Goal: Task Accomplishment & Management: Use online tool/utility

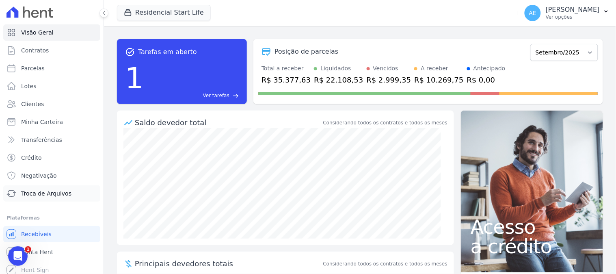
click at [57, 197] on link "Troca de Arquivos" at bounding box center [51, 193] width 97 height 16
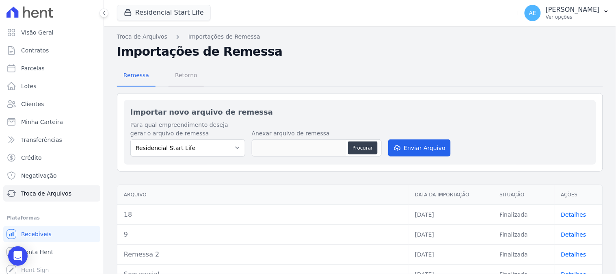
click at [176, 78] on span "Retorno" at bounding box center [186, 75] width 32 height 16
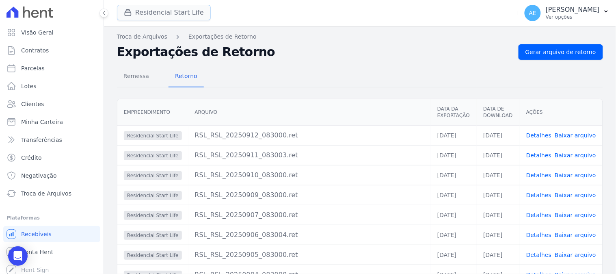
click at [176, 13] on button "Residencial Start Life" at bounding box center [164, 12] width 94 height 15
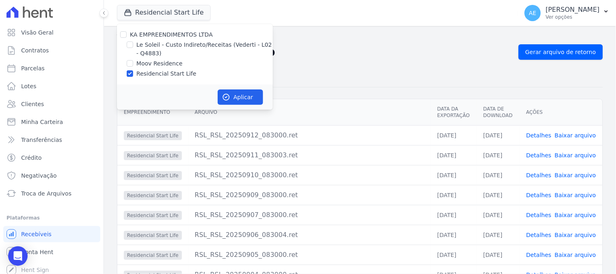
click at [157, 61] on label "Moov Residence" at bounding box center [160, 63] width 46 height 9
click at [133, 61] on input "Moov Residence" at bounding box center [130, 63] width 7 height 7
checkbox input "true"
click at [152, 72] on label "Residencial Start Life" at bounding box center [167, 73] width 60 height 9
click at [133, 72] on input "Residencial Start Life" at bounding box center [130, 73] width 7 height 7
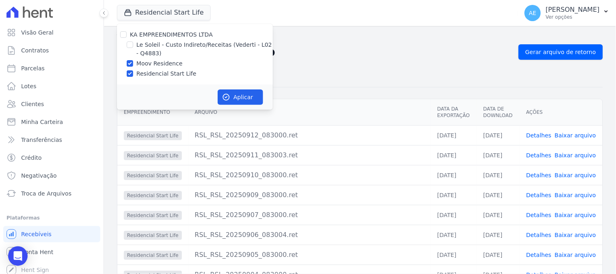
checkbox input "false"
click at [233, 87] on div "Aplicar" at bounding box center [195, 97] width 156 height 25
click at [235, 92] on button "Aplicar" at bounding box center [241, 96] width 46 height 15
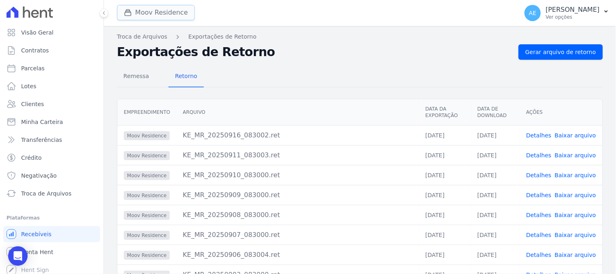
click at [150, 14] on button "Moov Residence" at bounding box center [156, 12] width 78 height 15
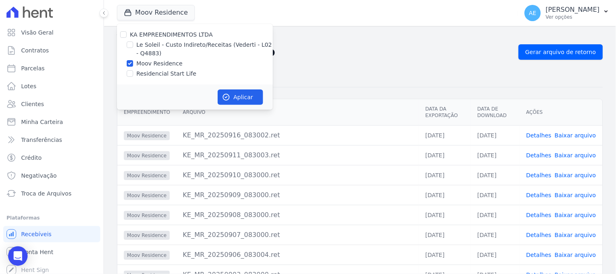
click at [149, 45] on label "Le Soleil - Custo Indireto/Receitas (Vederti - L02 - Q4883)" at bounding box center [205, 49] width 137 height 17
click at [133, 45] on input "Le Soleil - Custo Indireto/Receitas (Vederti - L02 - Q4883)" at bounding box center [130, 44] width 7 height 7
checkbox input "true"
click at [149, 58] on div "KA EMPREENDIMENTOS LTDA Le Soleil - Custo Indireto/Receitas (Vederti - L02 - Q4…" at bounding box center [195, 54] width 156 height 61
click at [151, 63] on label "Moov Residence" at bounding box center [160, 63] width 46 height 9
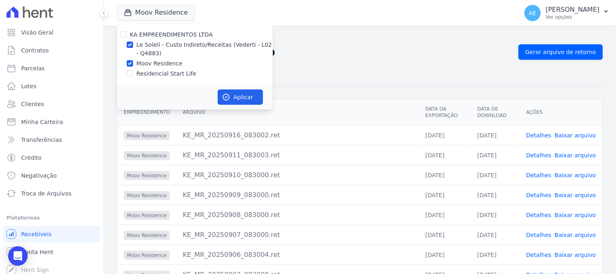
click at [133, 63] on input "Moov Residence" at bounding box center [130, 63] width 7 height 7
checkbox input "false"
click at [240, 96] on button "Aplicar" at bounding box center [241, 96] width 46 height 15
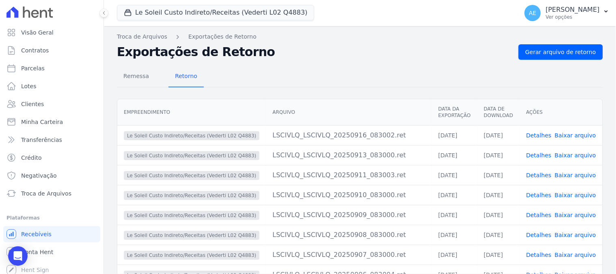
drag, startPoint x: 415, startPoint y: 59, endPoint x: 397, endPoint y: 48, distance: 21.3
click at [397, 47] on h2 "Exportações de Retorno" at bounding box center [314, 52] width 395 height 15
